Goal: Task Accomplishment & Management: Use online tool/utility

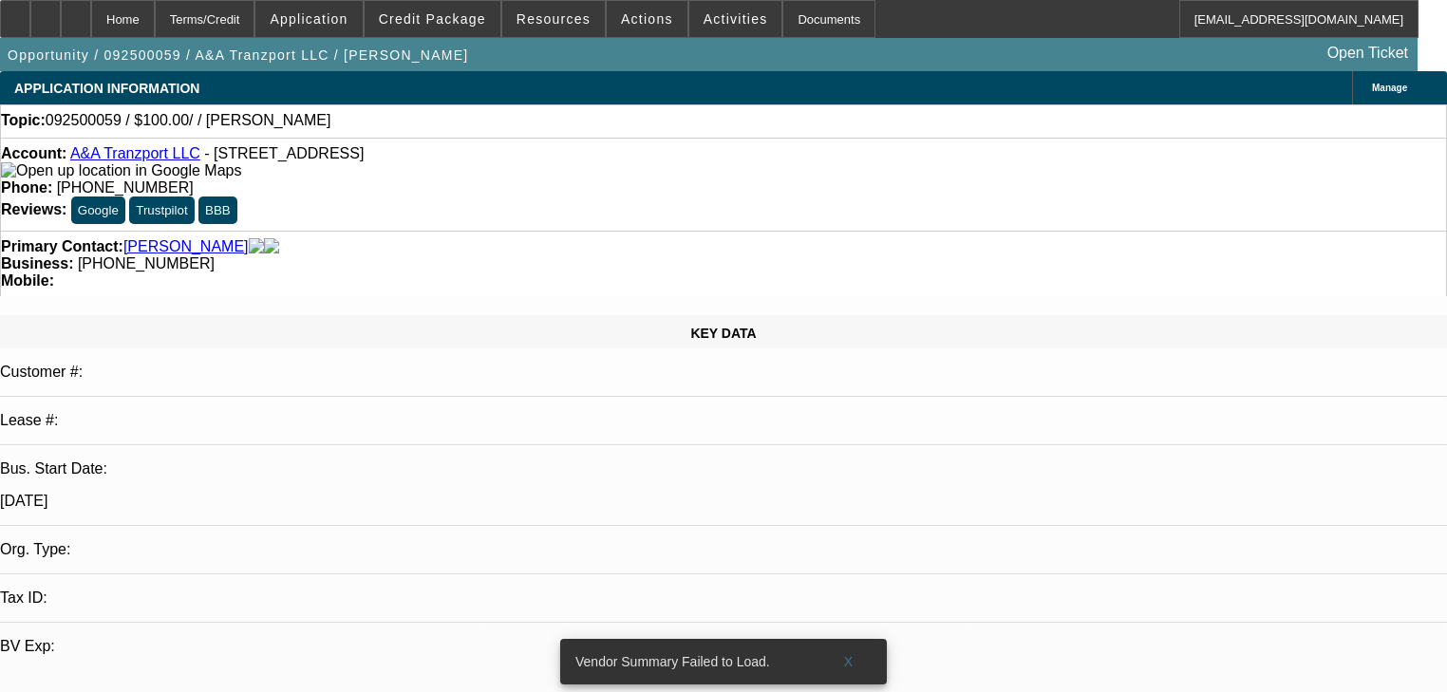
select select "0"
select select "2"
select select "0.1"
select select "4"
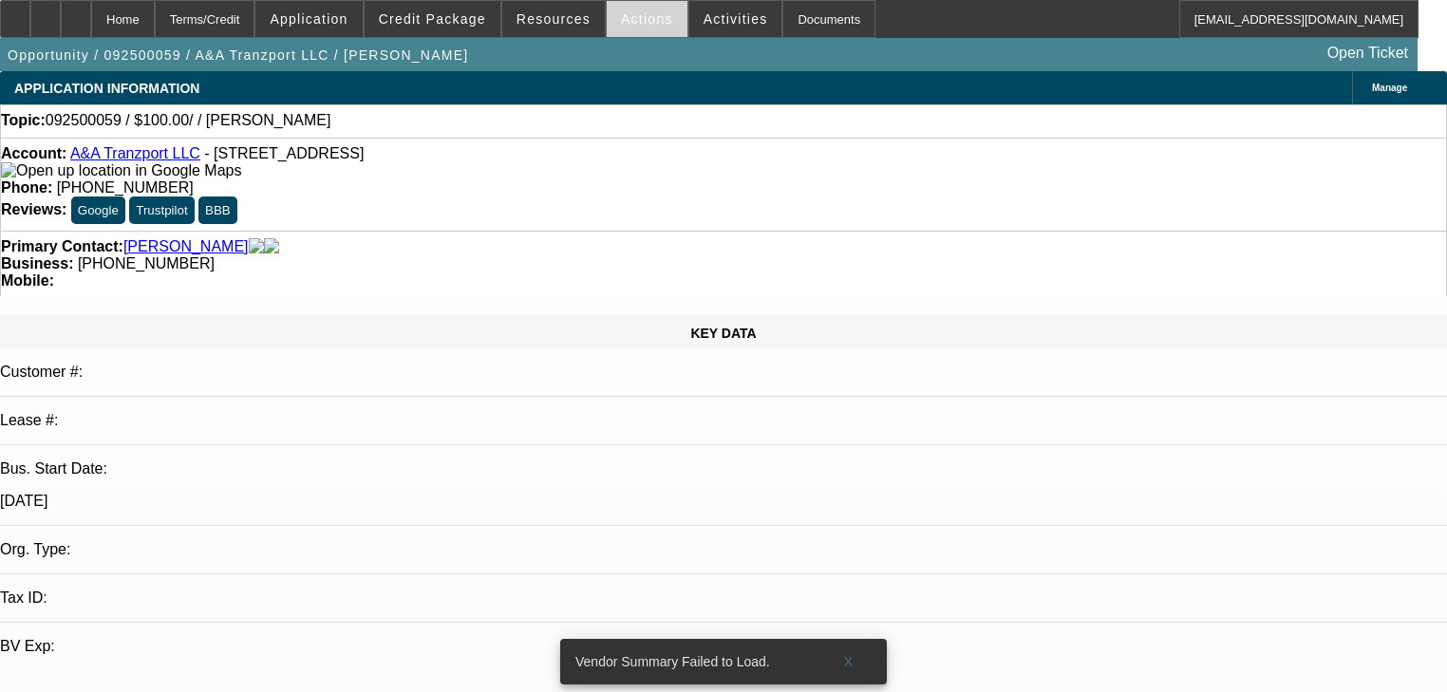
click at [616, 27] on span at bounding box center [647, 19] width 81 height 46
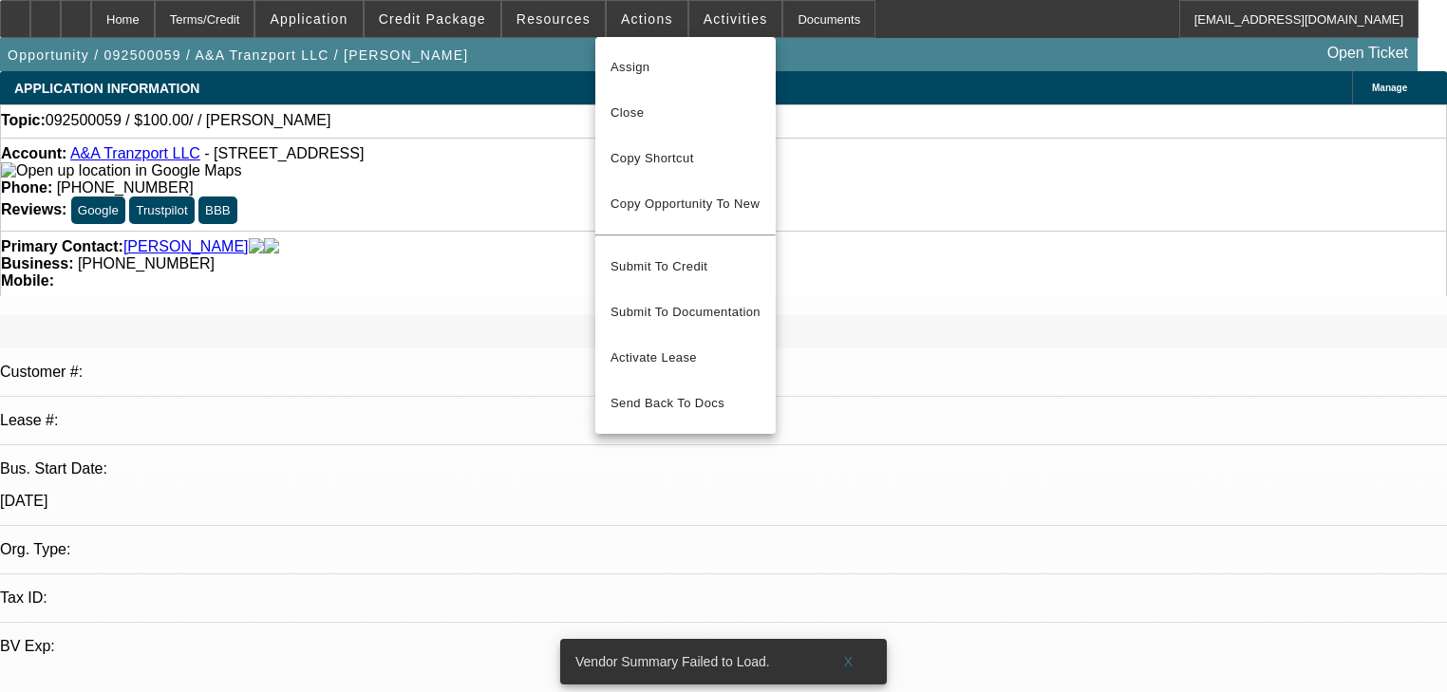
click at [669, 27] on div at bounding box center [723, 346] width 1447 height 692
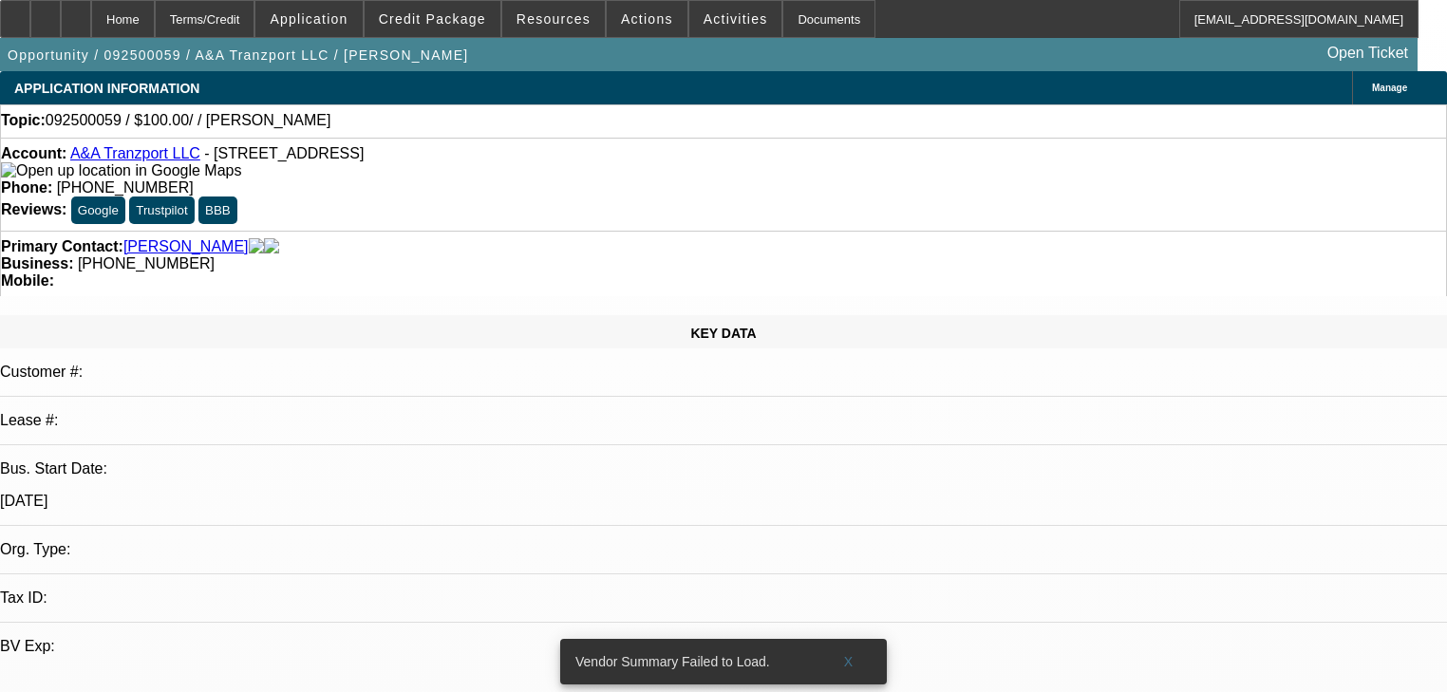
click at [703, 19] on span "Activities" at bounding box center [735, 18] width 65 height 15
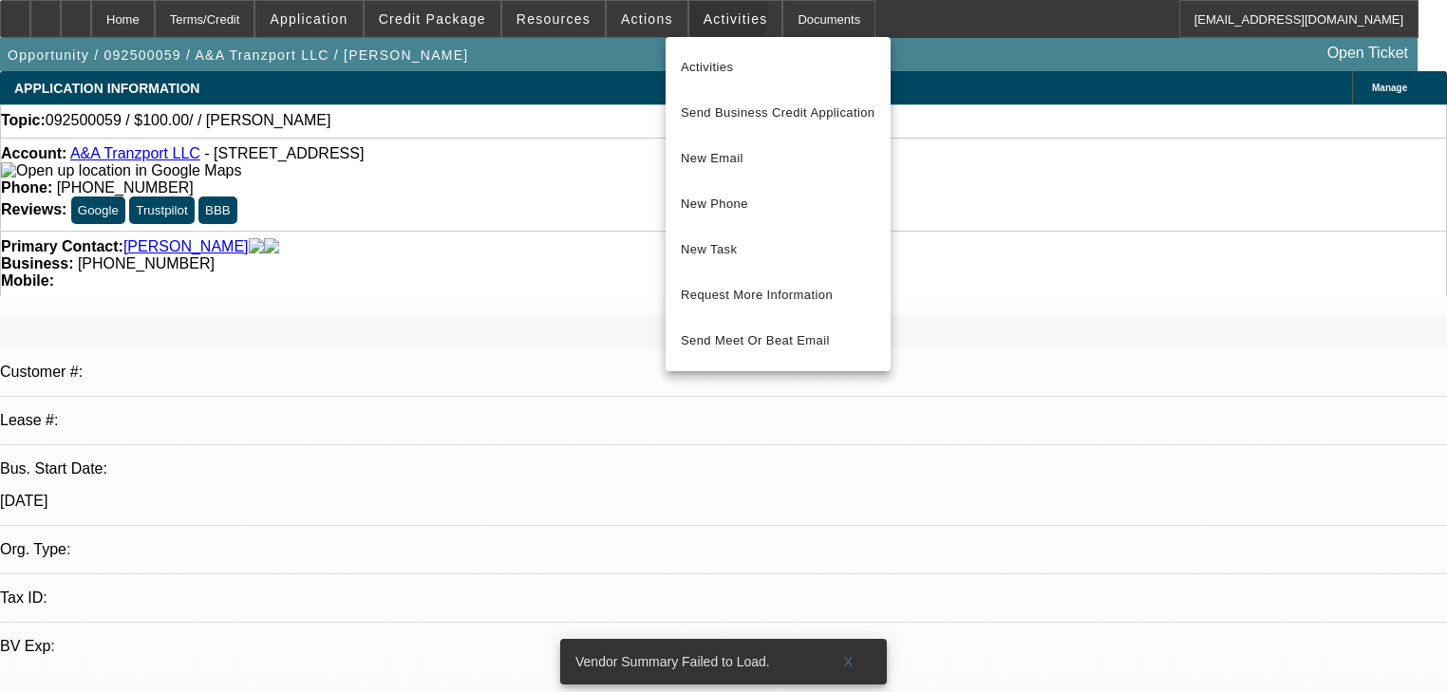
click at [684, 19] on div at bounding box center [723, 346] width 1447 height 692
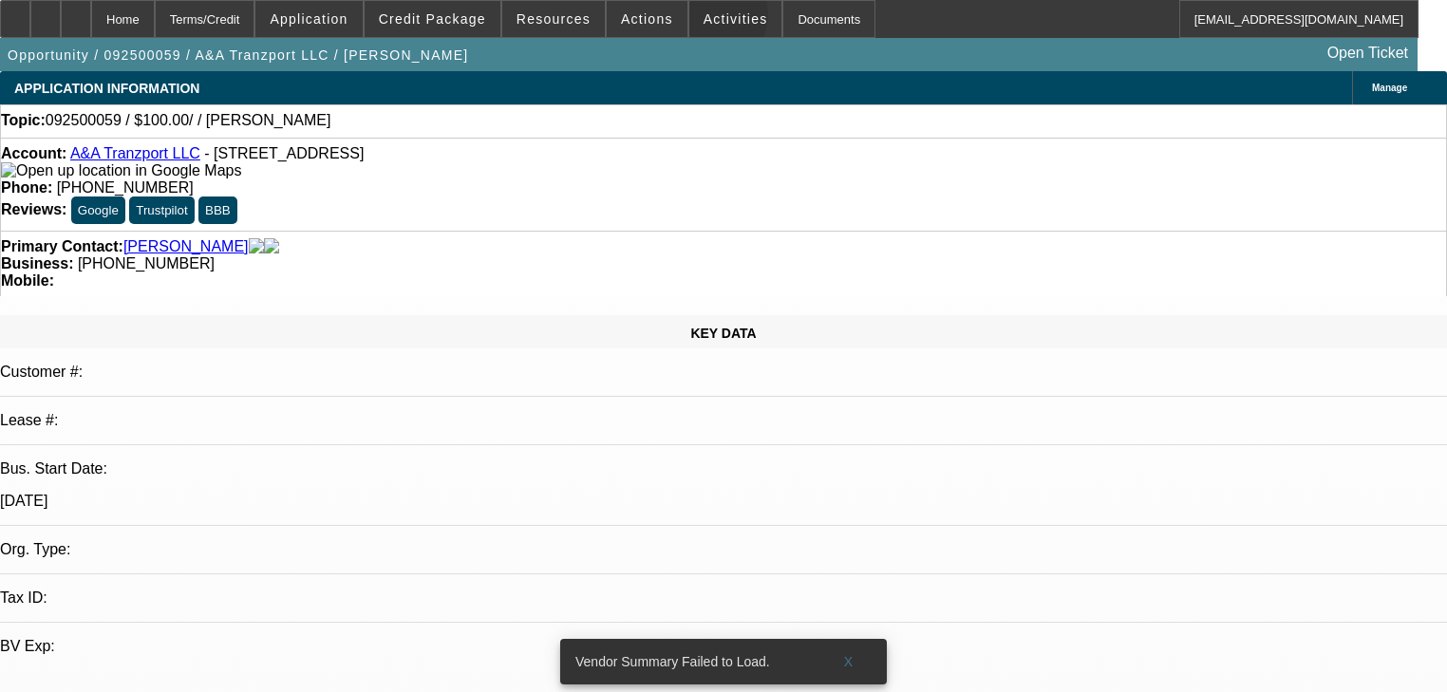
click at [703, 19] on span "Activities" at bounding box center [735, 18] width 65 height 15
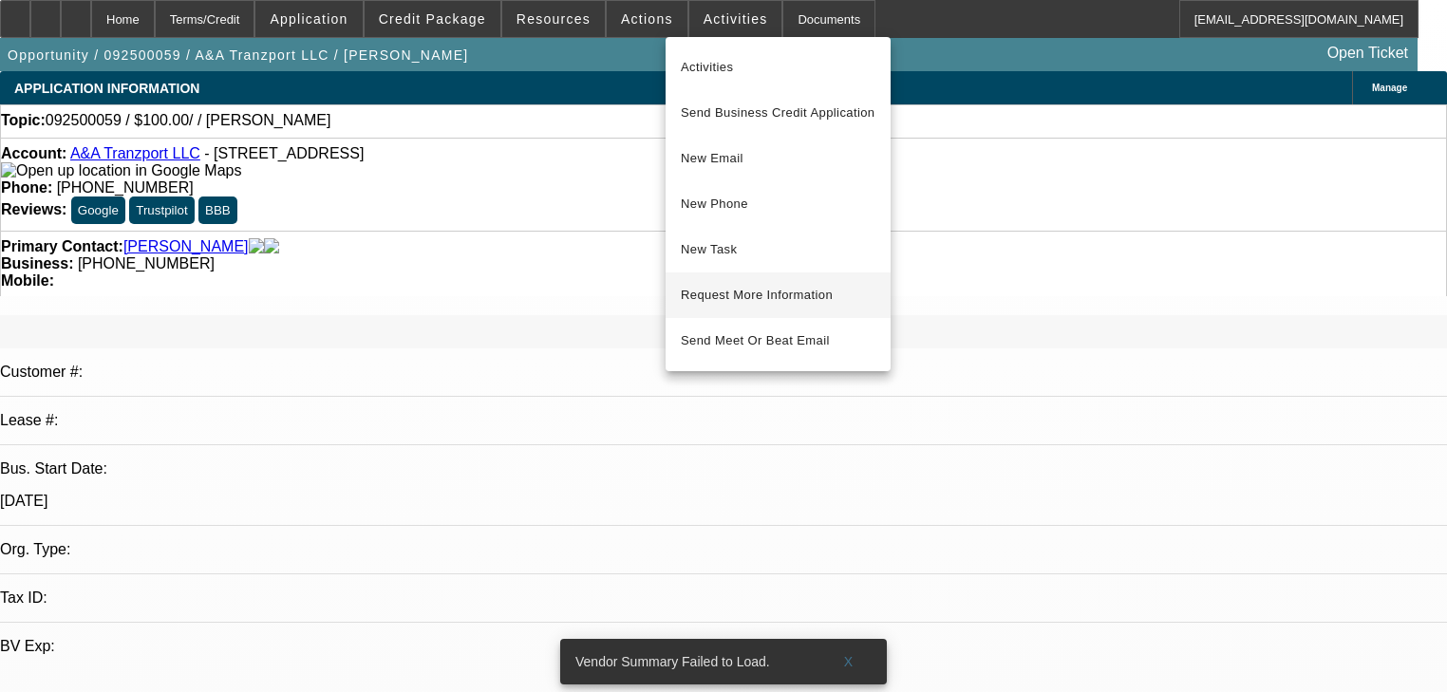
click at [770, 308] on button "Request More Information" at bounding box center [777, 295] width 225 height 46
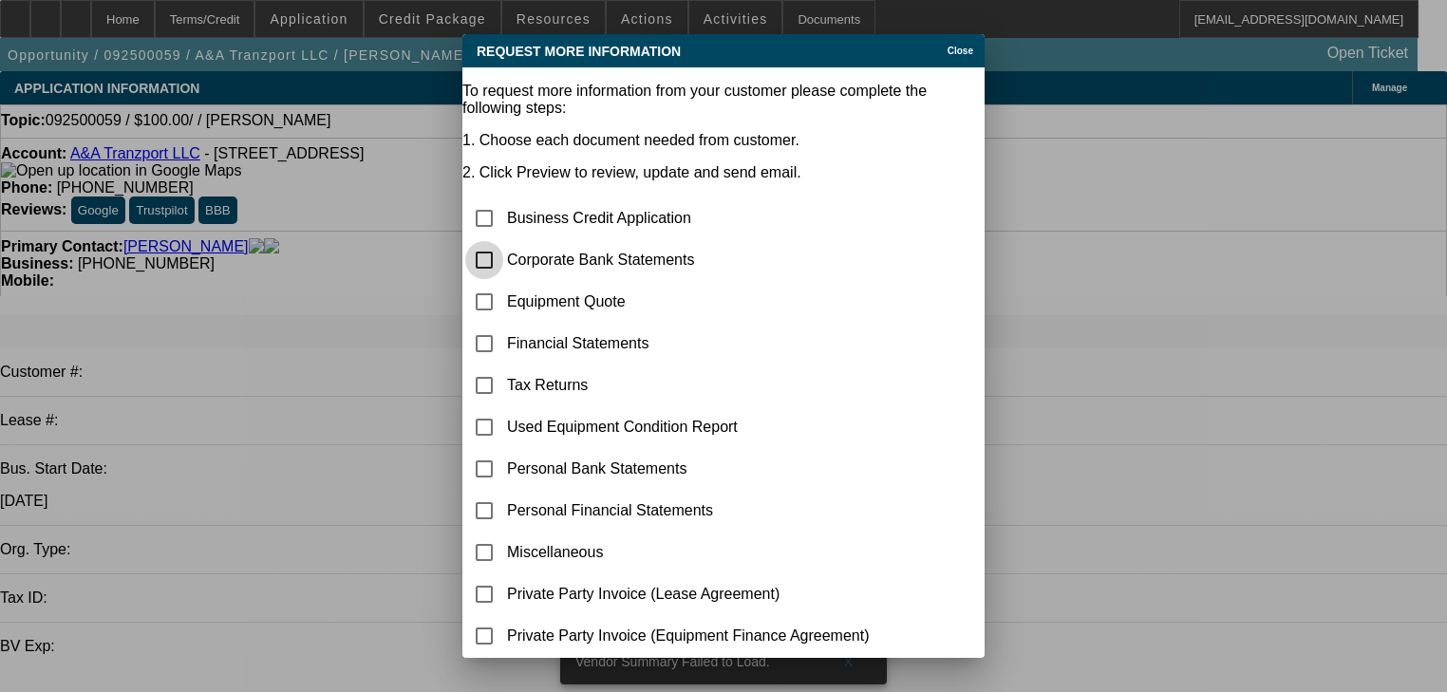
click at [503, 241] on input "checkbox" at bounding box center [484, 260] width 38 height 38
checkbox input "true"
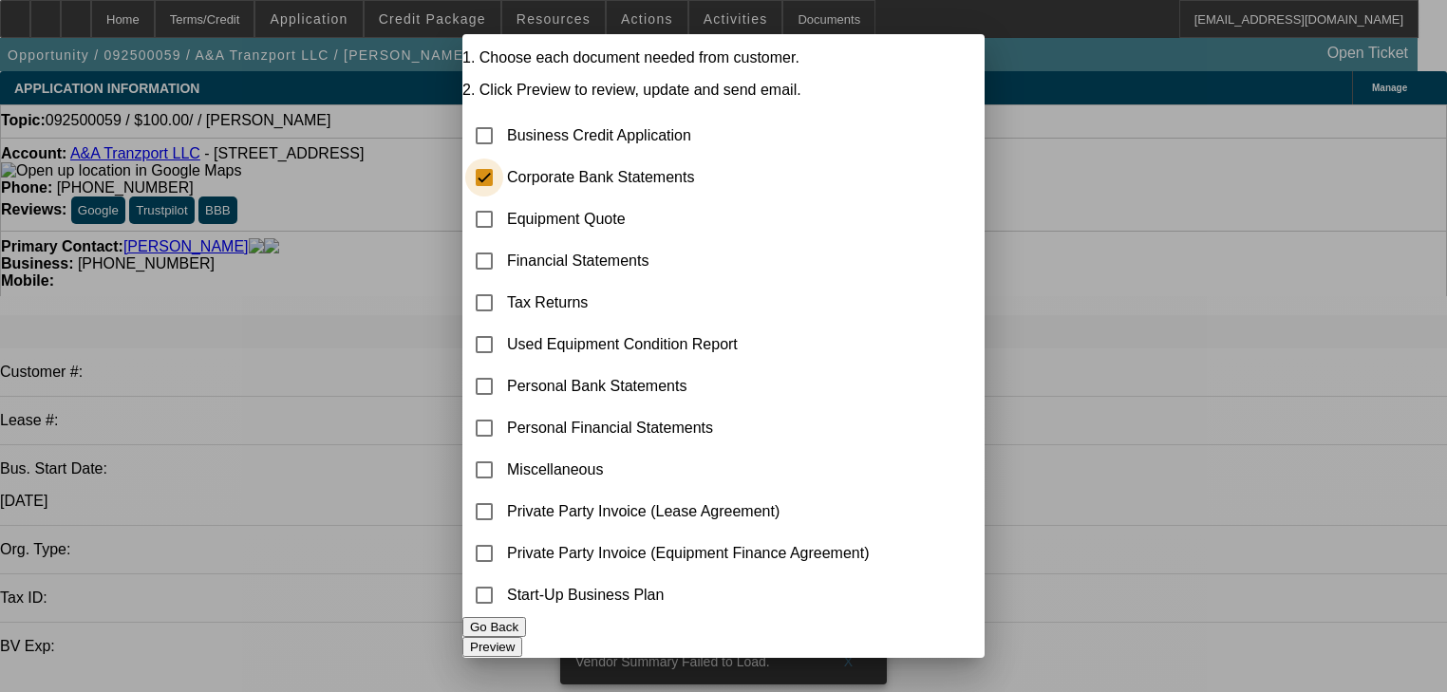
scroll to position [109, 0]
click at [522, 637] on button "Preview" at bounding box center [492, 647] width 60 height 20
